Goal: Task Accomplishment & Management: Complete application form

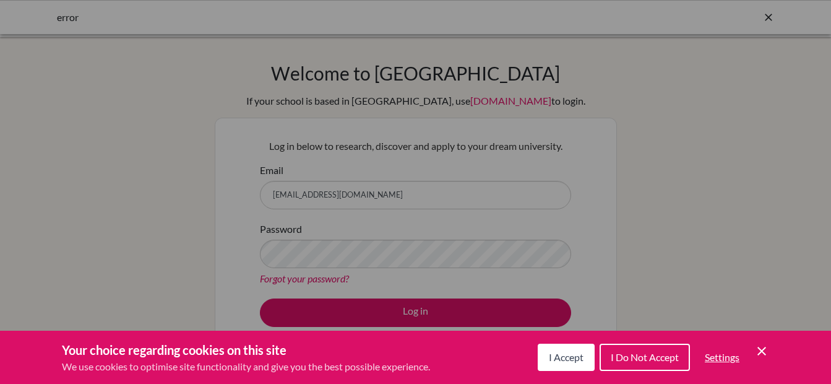
click at [562, 361] on span "I Accept" at bounding box center [566, 357] width 35 height 12
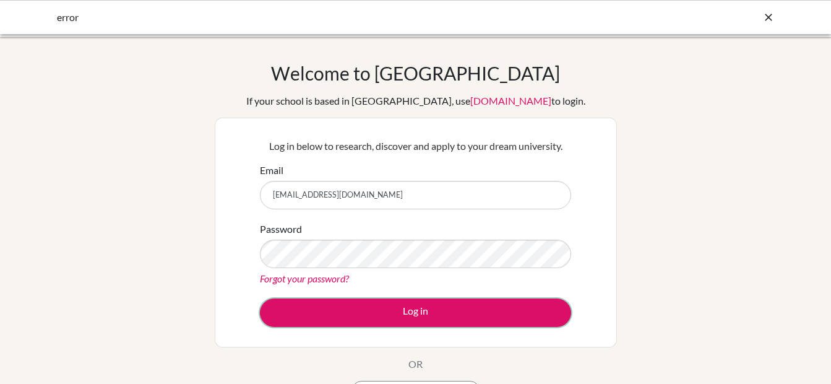
click at [434, 311] on button "Log in" at bounding box center [415, 312] width 311 height 28
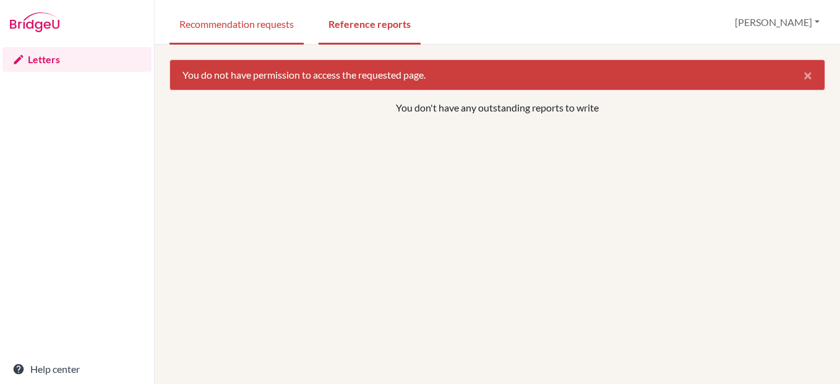
click at [229, 17] on link "Recommendation requests" at bounding box center [237, 23] width 134 height 43
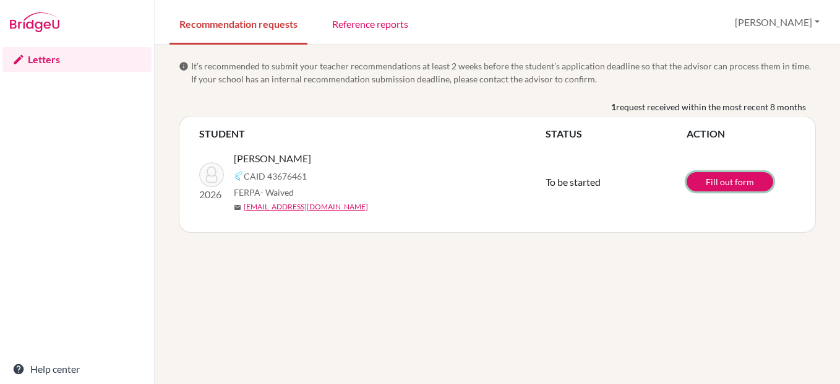
click at [723, 179] on link "Fill out form" at bounding box center [730, 181] width 87 height 19
